Goal: Information Seeking & Learning: Find specific fact

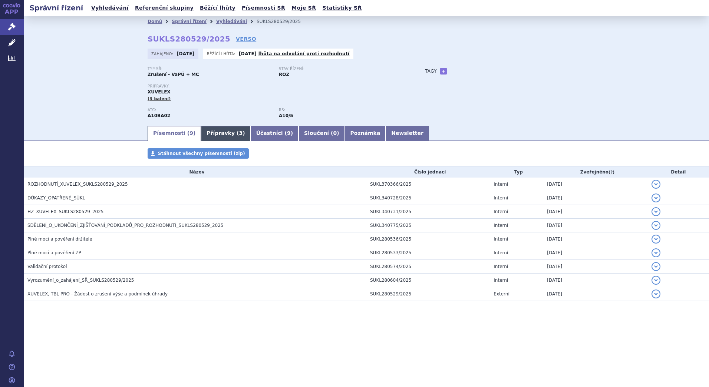
click at [214, 133] on link "Přípravky ( 3 )" at bounding box center [225, 133] width 49 height 15
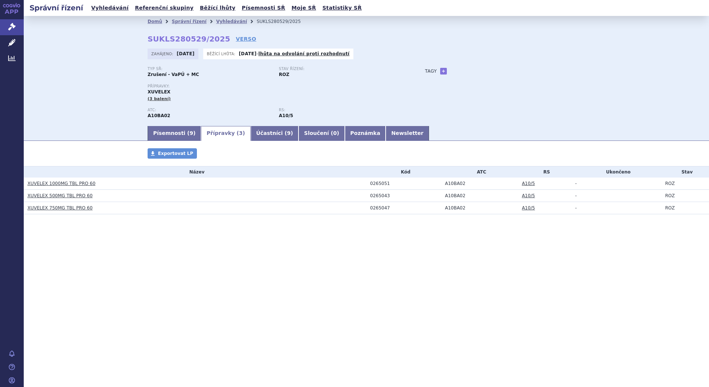
click at [76, 184] on link "XUVELEX 1000MG TBL PRO 60" at bounding box center [61, 183] width 68 height 5
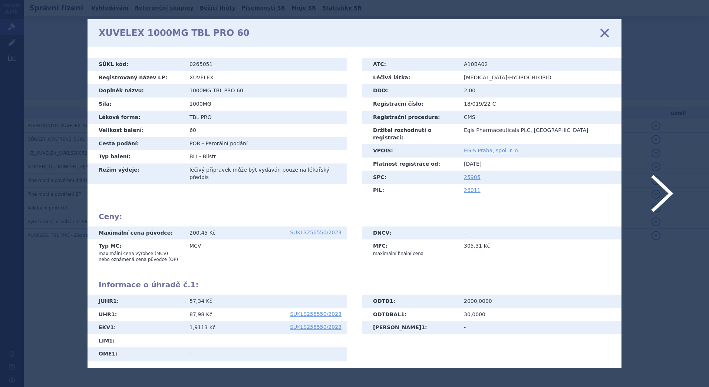
click at [605, 36] on icon at bounding box center [605, 33] width 16 height 16
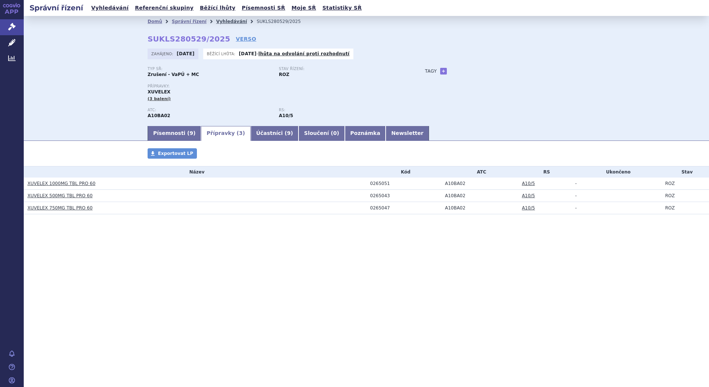
click at [217, 22] on link "Vyhledávání" at bounding box center [231, 21] width 31 height 5
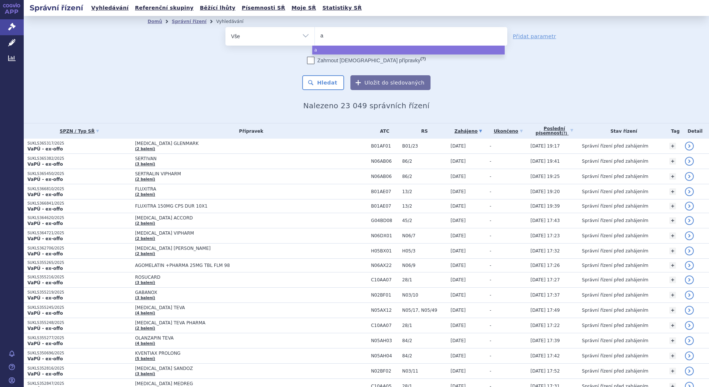
type input "aw"
type input "awi"
type input "awiq"
type input "awiql"
type input "awiqli"
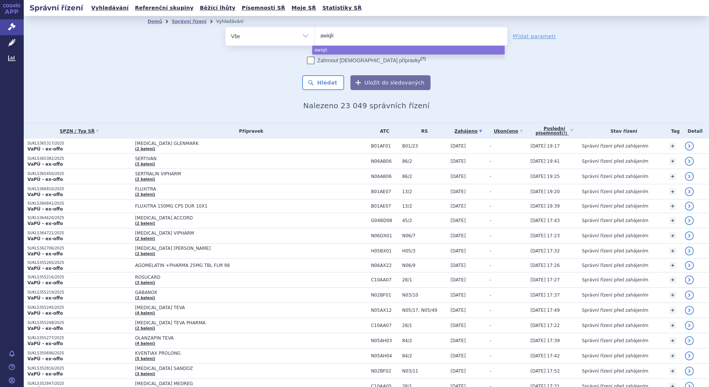
select select "awiqli"
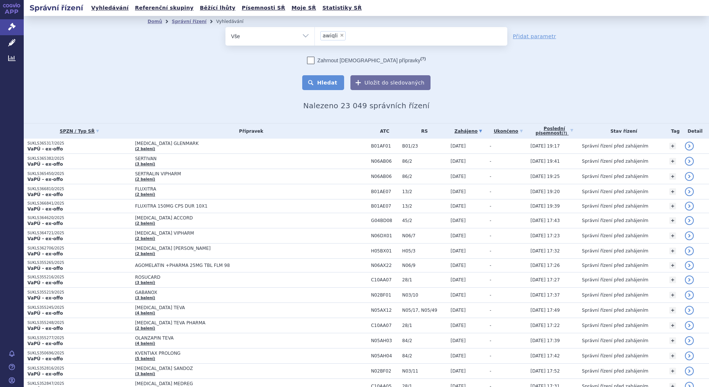
click at [328, 82] on button "Hledat" at bounding box center [323, 82] width 42 height 15
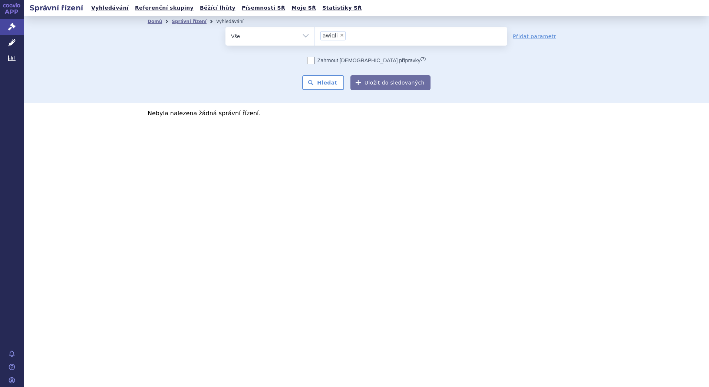
click at [340, 34] on span "×" at bounding box center [342, 35] width 4 height 4
click at [315, 34] on select "awiqli" at bounding box center [314, 36] width 0 height 19
select select
click at [291, 42] on select "Vše Spisová značka Typ SŘ Přípravek/SUKL kód Účastník/Držitel" at bounding box center [269, 35] width 89 height 17
select select "filter-atc-group"
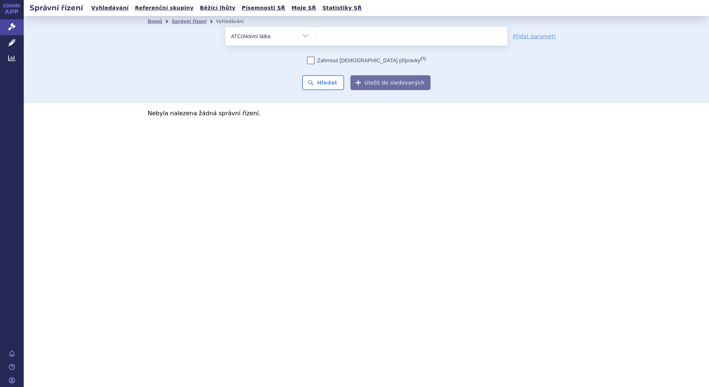
click at [225, 27] on select "Vše Spisová značka Typ SŘ Přípravek/SUKL kód Účastník/Držitel" at bounding box center [269, 35] width 89 height 17
click at [353, 43] on span at bounding box center [411, 36] width 192 height 19
click at [315, 43] on select at bounding box center [314, 36] width 0 height 19
paste input "A10AE07"
type input "A10AE07"
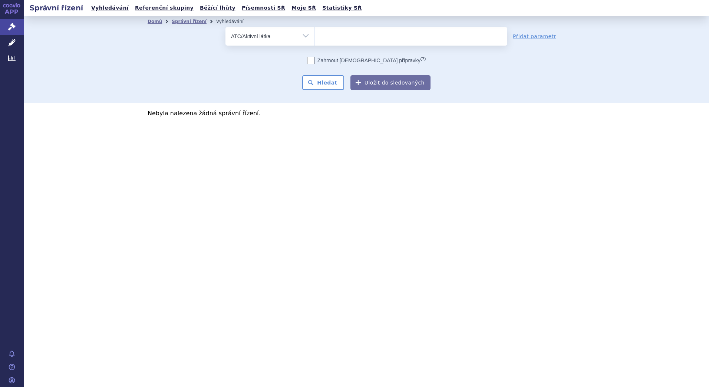
select select "A10AE07"
click at [320, 83] on button "Hledat" at bounding box center [323, 82] width 42 height 15
click at [4, 42] on link "Léčivé přípravky" at bounding box center [12, 43] width 24 height 16
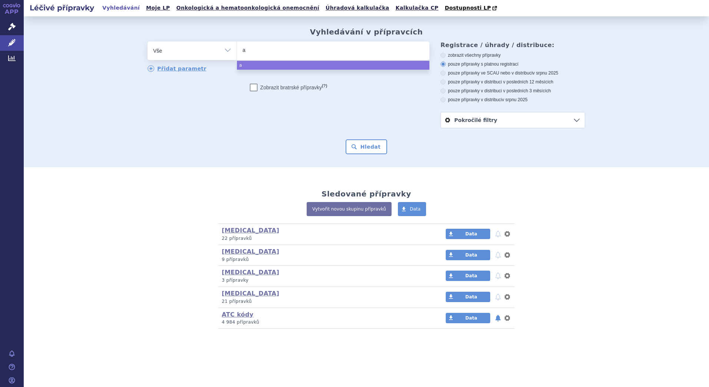
type input "aw"
type input "awiql"
type input "awiqli"
select select "awiqli"
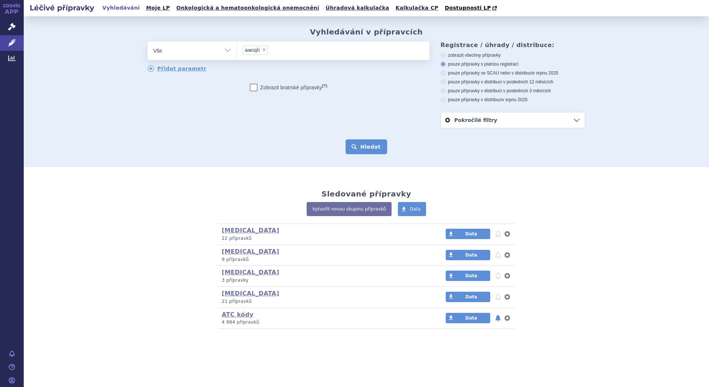
click at [363, 149] on button "Hledat" at bounding box center [367, 146] width 42 height 15
